Goal: Transaction & Acquisition: Purchase product/service

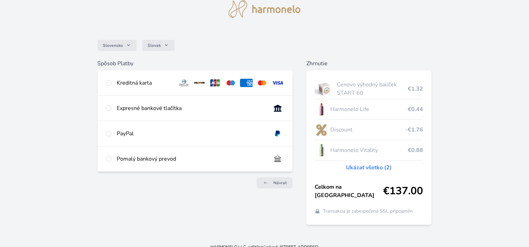
scroll to position [31, 0]
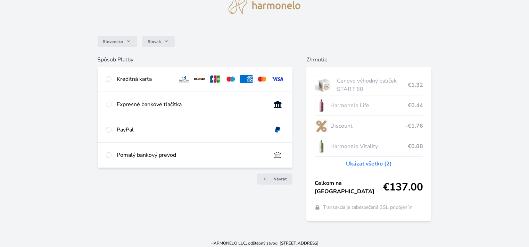
click at [374, 163] on link "Ukázať všetko (2)" at bounding box center [369, 164] width 46 height 8
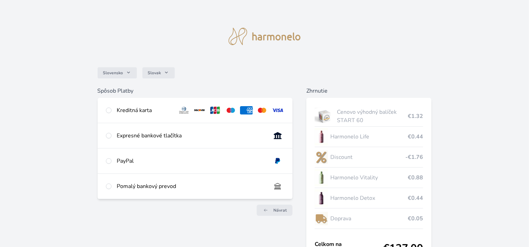
click at [140, 110] on div "Kreditná karta" at bounding box center [144, 110] width 55 height 8
radio input "true"
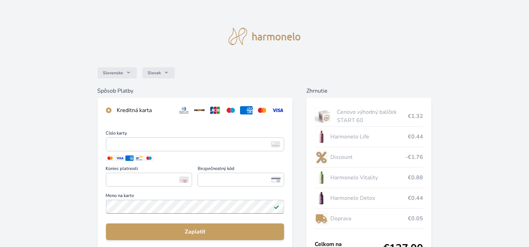
scroll to position [31, 0]
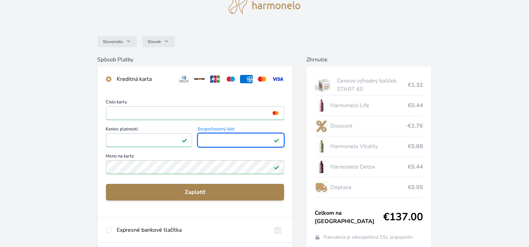
click at [203, 193] on span "Zaplatiť" at bounding box center [194, 192] width 167 height 8
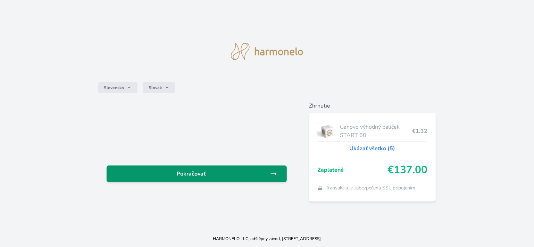
click at [244, 174] on span "Pokračovať" at bounding box center [191, 174] width 158 height 8
click at [276, 171] on icon at bounding box center [273, 173] width 7 height 7
